Goal: Task Accomplishment & Management: Manage account settings

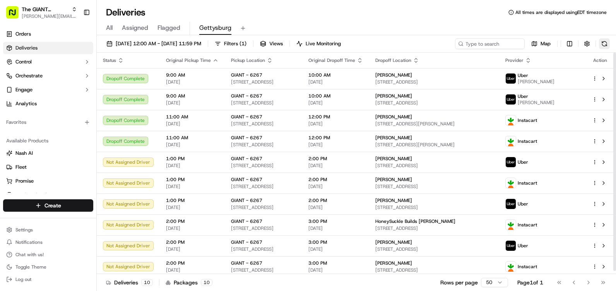
click at [607, 43] on button at bounding box center [604, 43] width 11 height 11
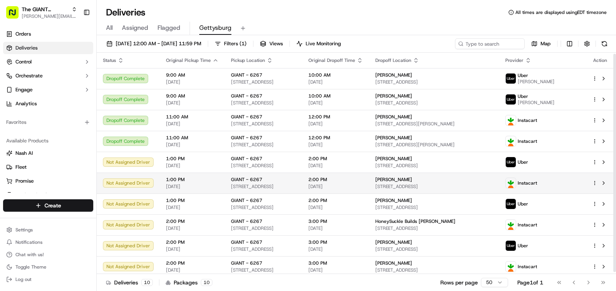
scroll to position [3, 0]
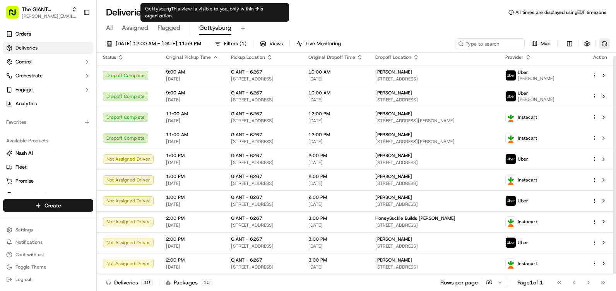
click at [604, 42] on button at bounding box center [604, 43] width 11 height 11
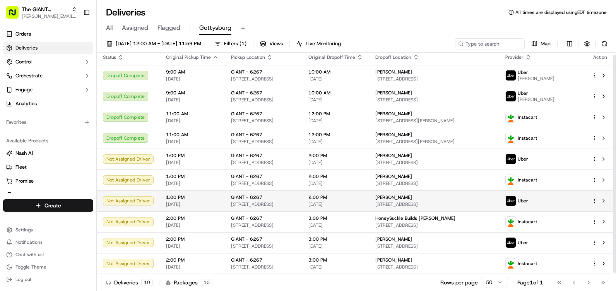
scroll to position [0, 0]
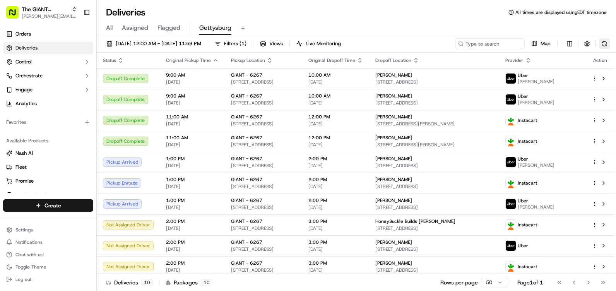
click at [601, 44] on button at bounding box center [604, 43] width 11 height 11
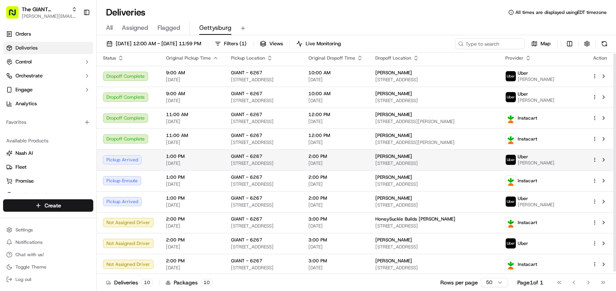
scroll to position [3, 0]
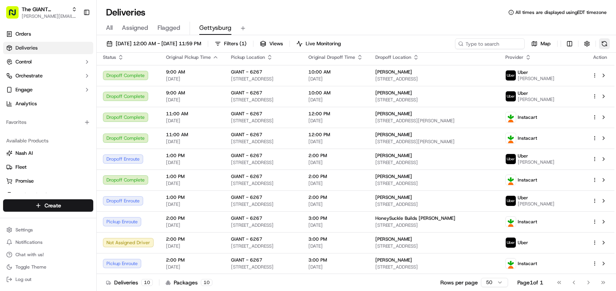
click at [603, 44] on button at bounding box center [604, 43] width 11 height 11
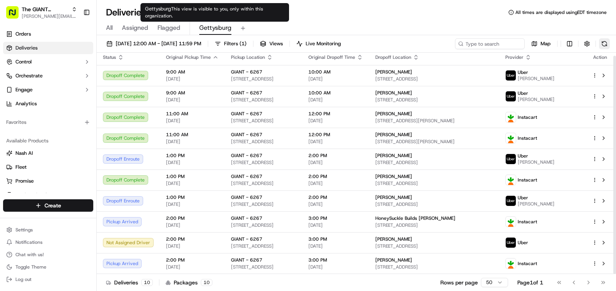
click at [606, 42] on button at bounding box center [604, 43] width 11 height 11
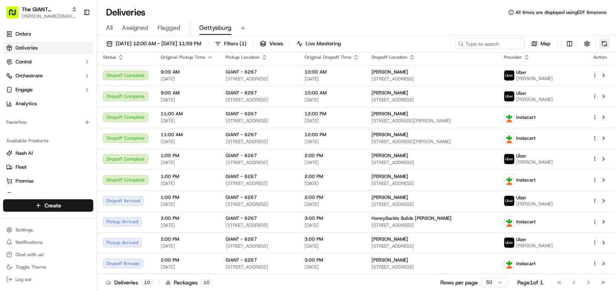
click at [609, 44] on button at bounding box center [604, 43] width 11 height 11
click at [283, 44] on span "Views" at bounding box center [276, 43] width 14 height 7
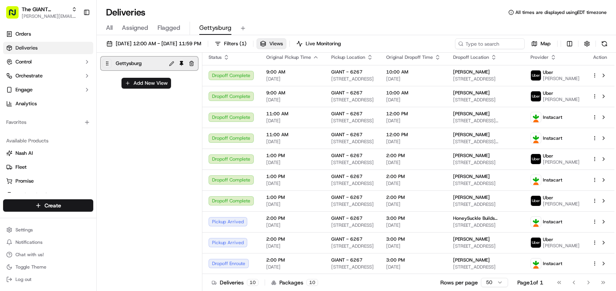
click at [283, 41] on span "Views" at bounding box center [276, 43] width 14 height 7
